Goal: Task Accomplishment & Management: Use online tool/utility

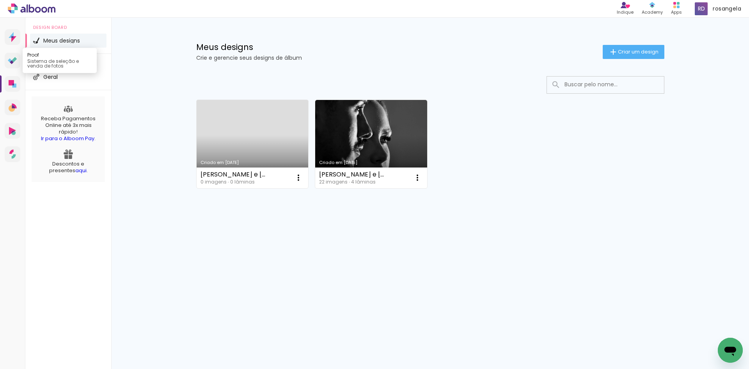
click at [9, 56] on link "Proof Sistema de seleção e venda de fotos" at bounding box center [13, 61] width 16 height 16
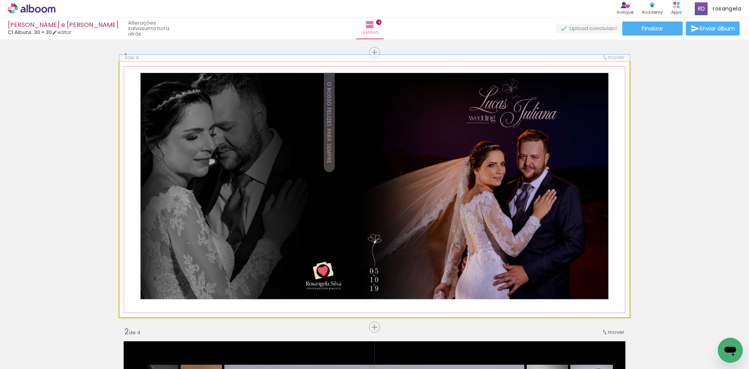
click at [283, 143] on quentale-photo at bounding box center [374, 189] width 511 height 255
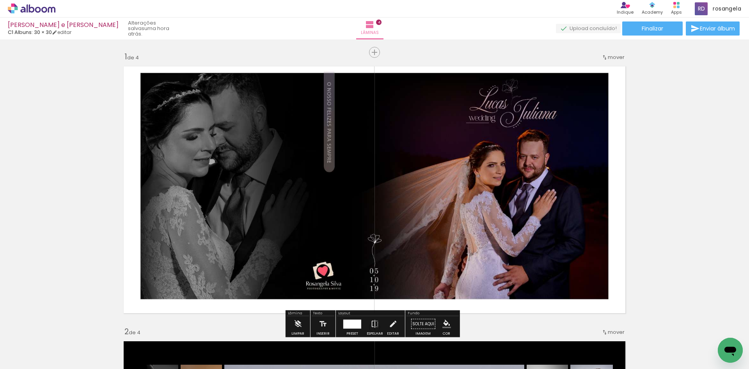
click at [283, 143] on quentale-photo at bounding box center [374, 189] width 511 height 255
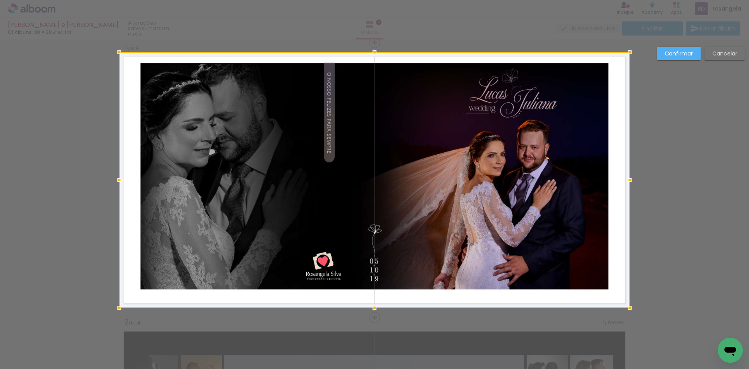
scroll to position [10, 0]
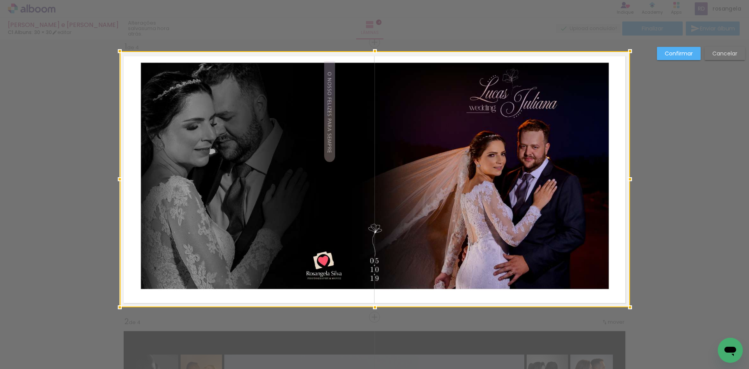
drag, startPoint x: 116, startPoint y: 53, endPoint x: 107, endPoint y: 47, distance: 10.5
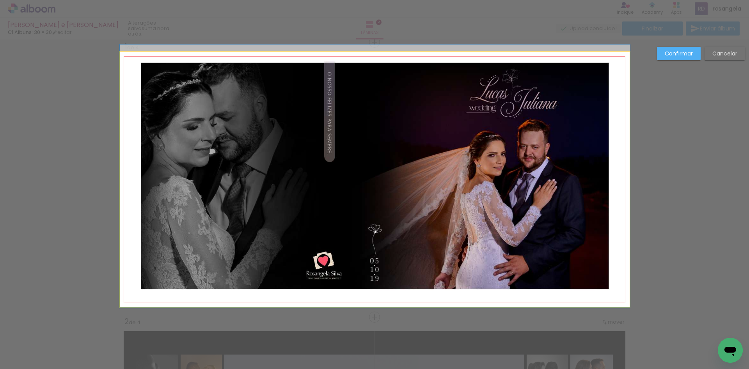
click at [132, 68] on quentale-photo at bounding box center [375, 179] width 511 height 255
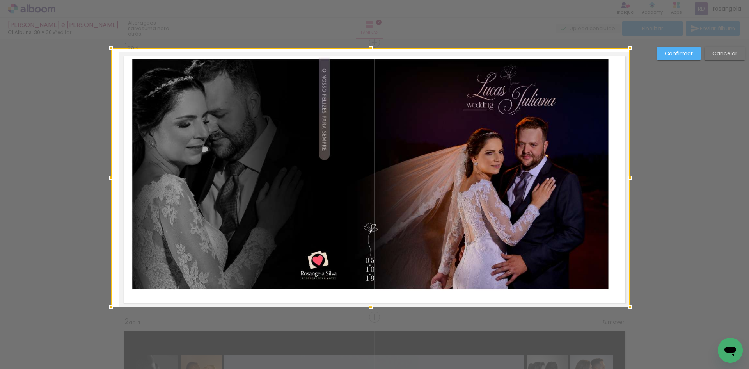
drag, startPoint x: 116, startPoint y: 51, endPoint x: 98, endPoint y: 33, distance: 25.7
click at [98, 0] on div "[PERSON_NAME] e [PERSON_NAME] C1 Albuns: 30 × 30 editar uma hora atrás. Lâminas…" at bounding box center [374, 0] width 749 height 0
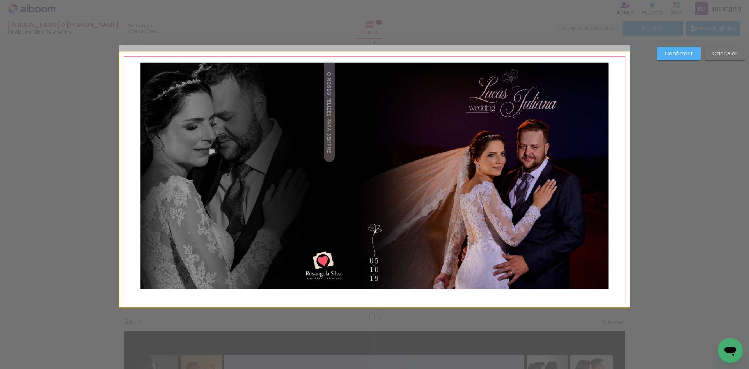
click at [128, 60] on quentale-photo at bounding box center [374, 179] width 511 height 255
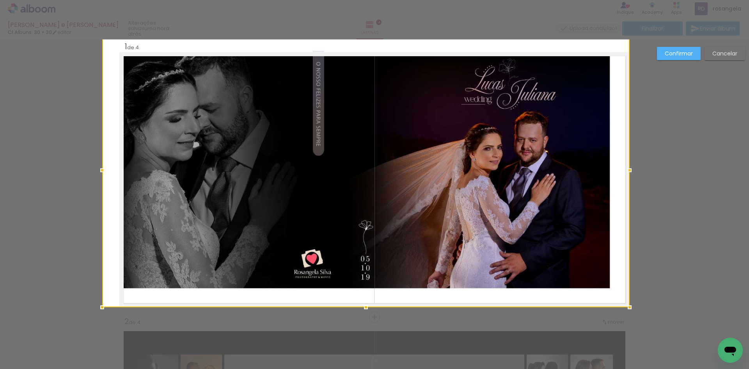
drag, startPoint x: 116, startPoint y: 52, endPoint x: 111, endPoint y: 46, distance: 7.5
click at [111, 46] on div at bounding box center [366, 170] width 528 height 274
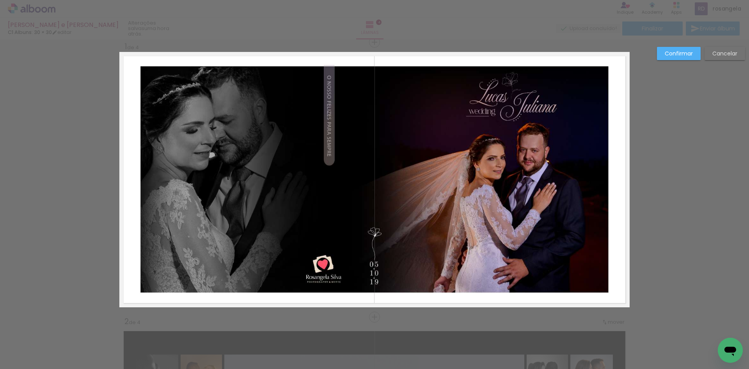
click at [124, 59] on quentale-photo at bounding box center [374, 179] width 511 height 255
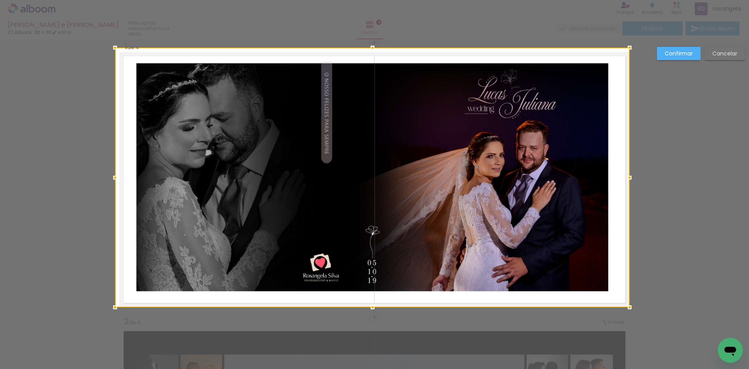
drag, startPoint x: 114, startPoint y: 50, endPoint x: 109, endPoint y: 46, distance: 6.4
click at [109, 46] on div at bounding box center [115, 48] width 16 height 16
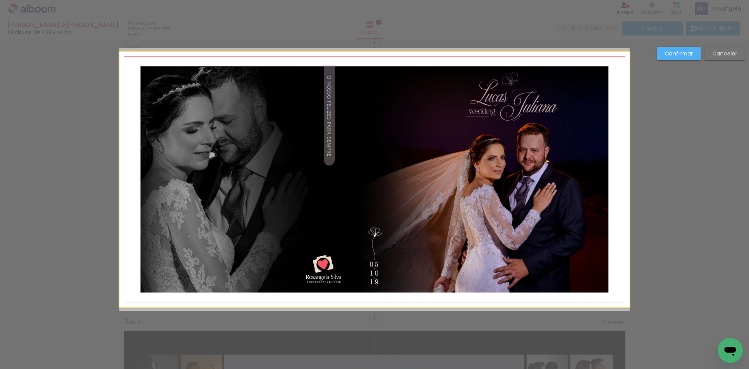
click at [253, 173] on quentale-photo at bounding box center [374, 179] width 511 height 255
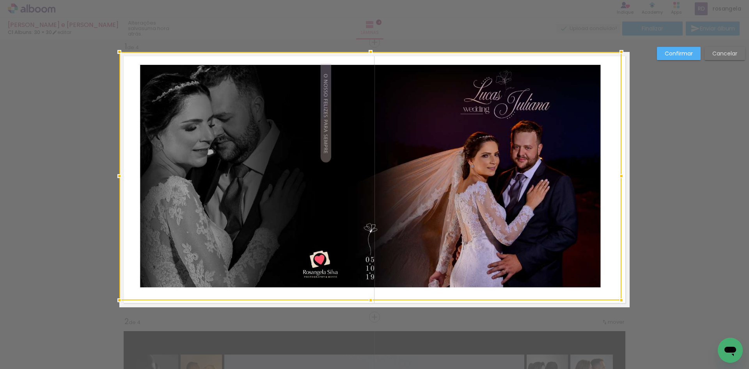
drag, startPoint x: 629, startPoint y: 308, endPoint x: 669, endPoint y: 347, distance: 56.3
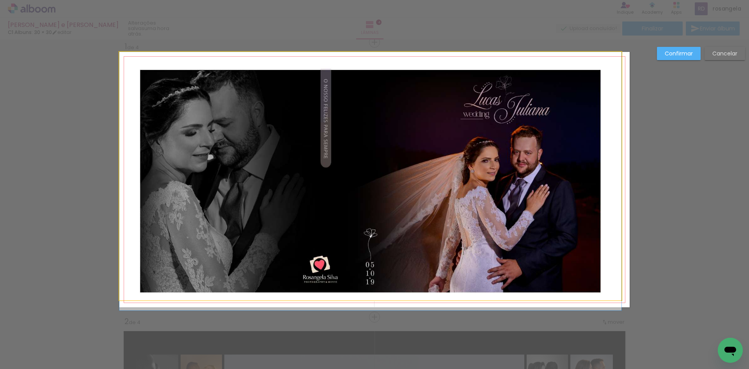
drag, startPoint x: 507, startPoint y: 213, endPoint x: 518, endPoint y: 236, distance: 25.7
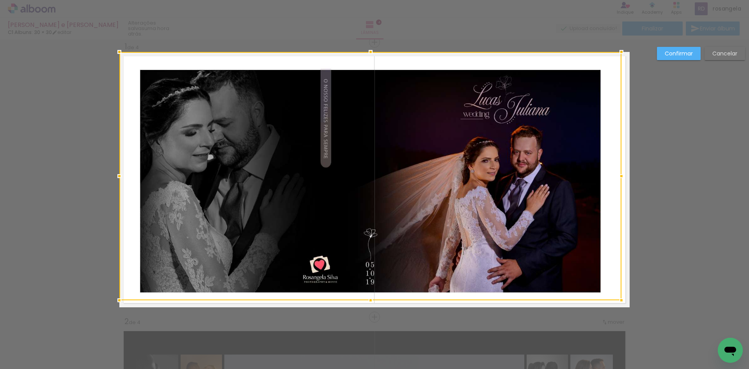
click at [518, 236] on div at bounding box center [370, 176] width 502 height 248
click at [187, 131] on div at bounding box center [370, 176] width 502 height 248
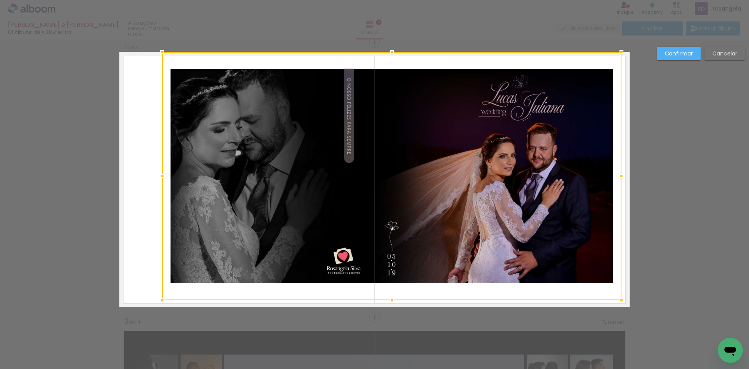
drag, startPoint x: 116, startPoint y: 176, endPoint x: 0, endPoint y: 109, distance: 134.1
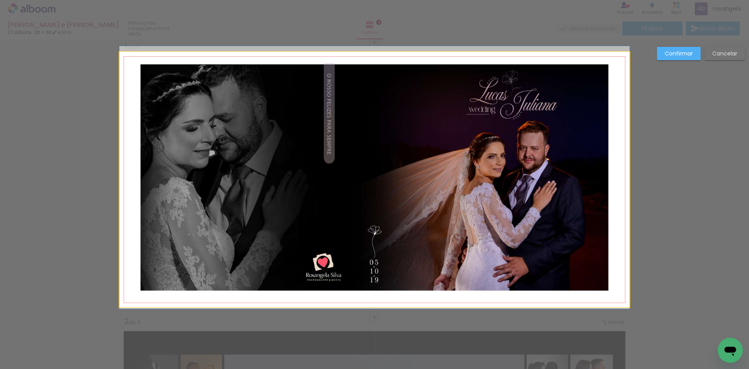
drag, startPoint x: 478, startPoint y: 181, endPoint x: 551, endPoint y: 179, distance: 73.4
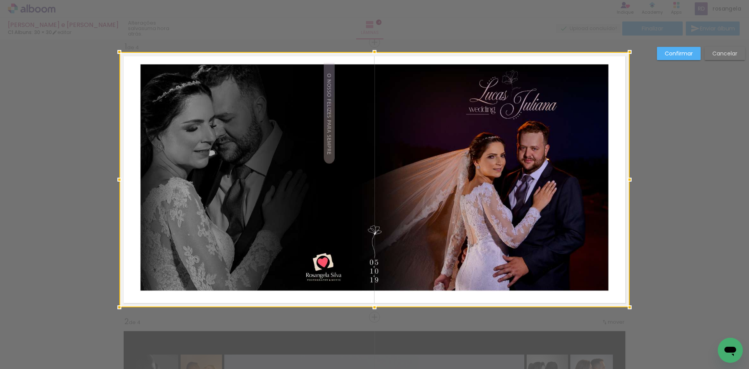
click at [0, 0] on slot "Cancelar" at bounding box center [0, 0] width 0 height 0
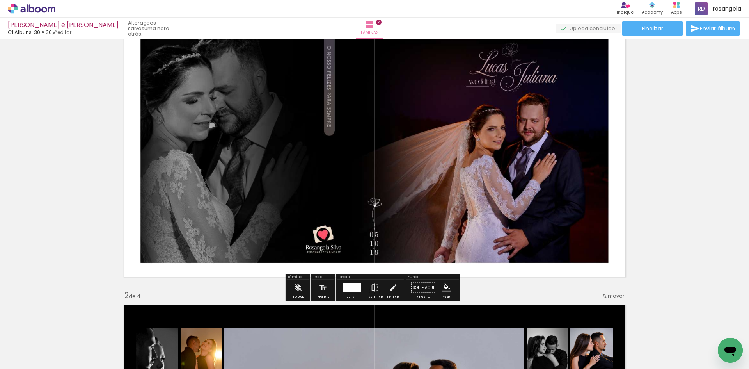
scroll to position [49, 0]
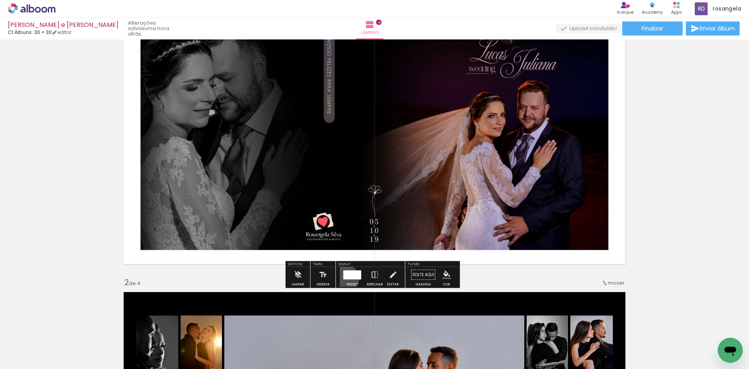
click at [345, 278] on div at bounding box center [352, 274] width 18 height 9
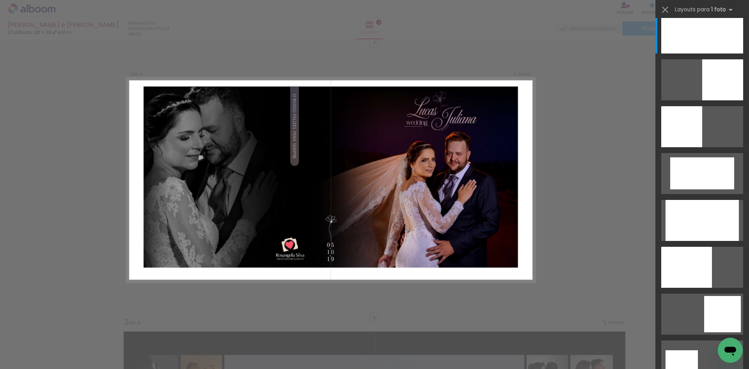
scroll to position [0, 0]
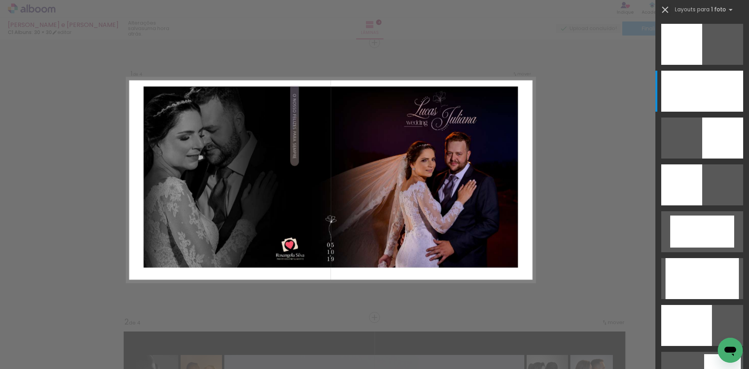
click at [663, 8] on iron-icon at bounding box center [665, 9] width 11 height 11
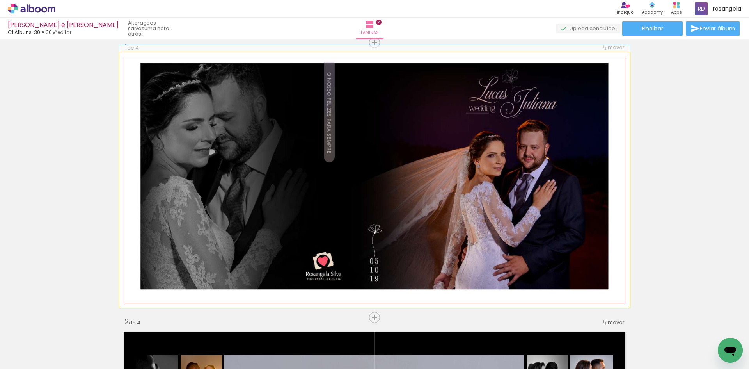
click at [496, 186] on quentale-photo at bounding box center [374, 179] width 511 height 255
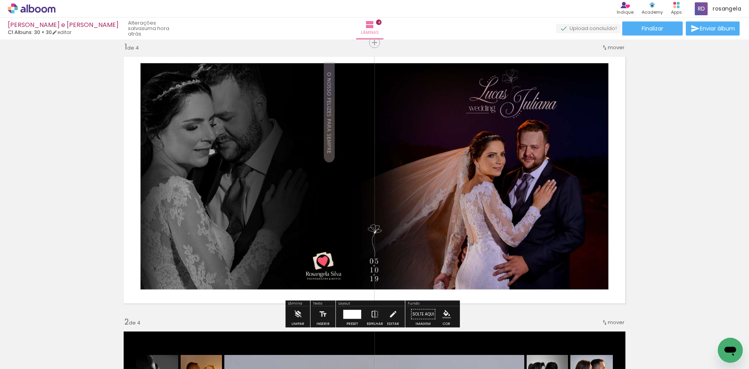
click at [505, 182] on quentale-photo at bounding box center [374, 179] width 511 height 255
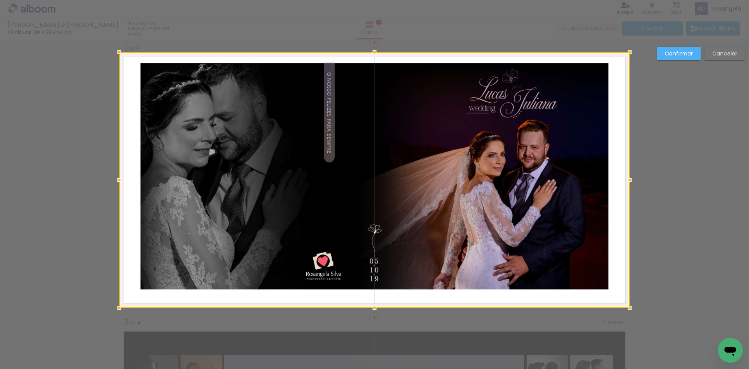
scroll to position [10, 0]
drag, startPoint x: 505, startPoint y: 182, endPoint x: 507, endPoint y: 194, distance: 12.8
click at [507, 194] on div at bounding box center [374, 179] width 511 height 255
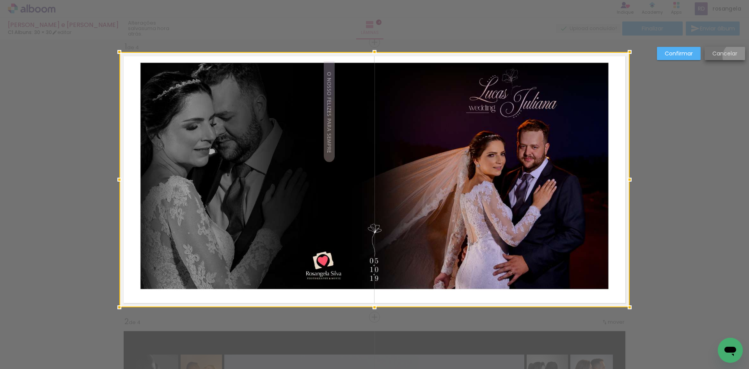
click at [738, 57] on paper-button "Cancelar" at bounding box center [725, 53] width 41 height 13
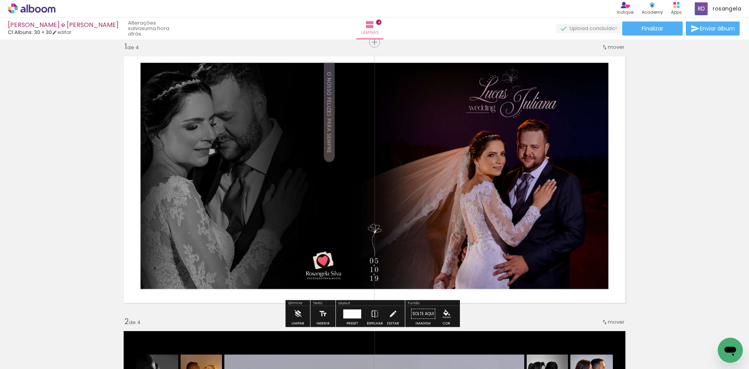
click at [39, 345] on iron-icon at bounding box center [40, 345] width 6 height 6
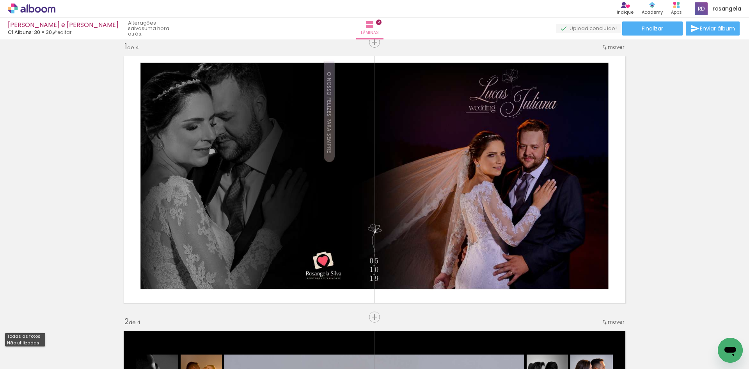
click at [39, 345] on paper-item "Não utilizadas" at bounding box center [25, 343] width 40 height 7
click at [39, 349] on iron-icon at bounding box center [40, 352] width 6 height 6
click at [0, 0] on slot "Todas as fotos" at bounding box center [0, 0] width 0 height 0
type input "Todas as fotos"
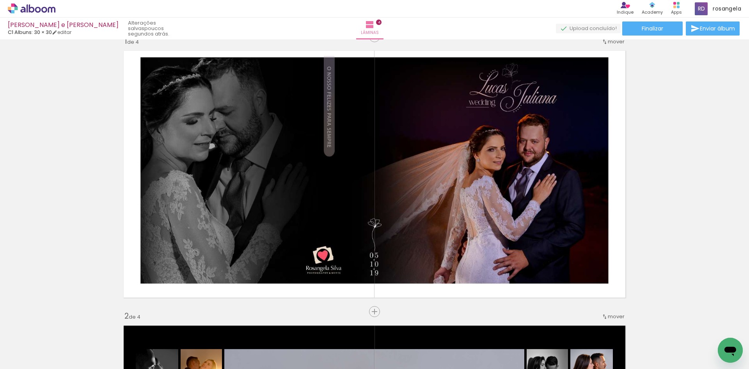
scroll to position [0, 0]
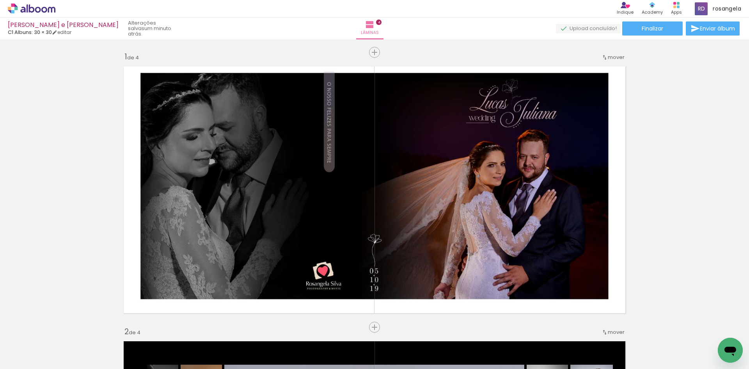
click at [30, 13] on icon at bounding box center [32, 9] width 48 height 10
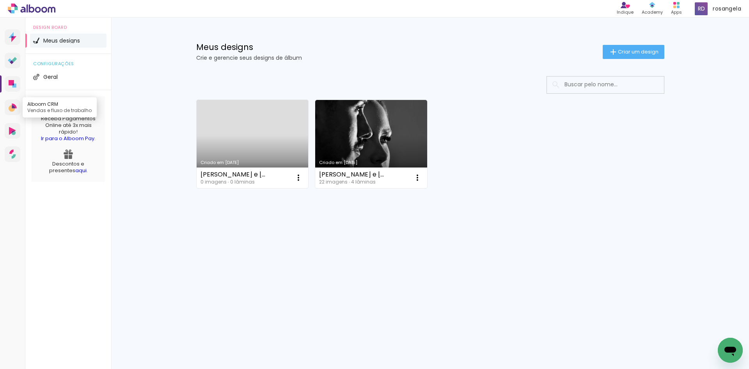
click at [14, 114] on link "Alboom CRM Vendas e fluxo de trabalho" at bounding box center [13, 108] width 16 height 16
click at [704, 10] on span at bounding box center [701, 8] width 13 height 13
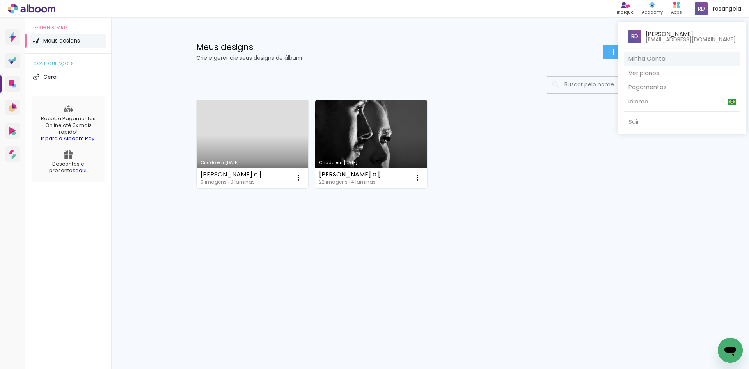
click at [691, 55] on link "Minha Conta" at bounding box center [682, 59] width 117 height 14
click at [12, 37] on div at bounding box center [374, 184] width 749 height 369
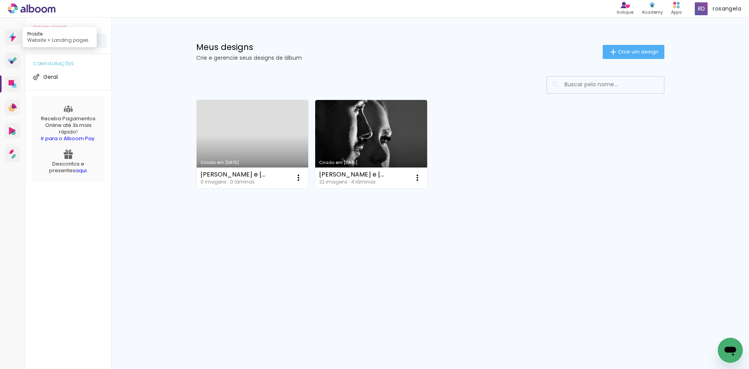
click at [9, 34] on icon at bounding box center [13, 37] width 8 height 10
